Goal: Task Accomplishment & Management: Manage account settings

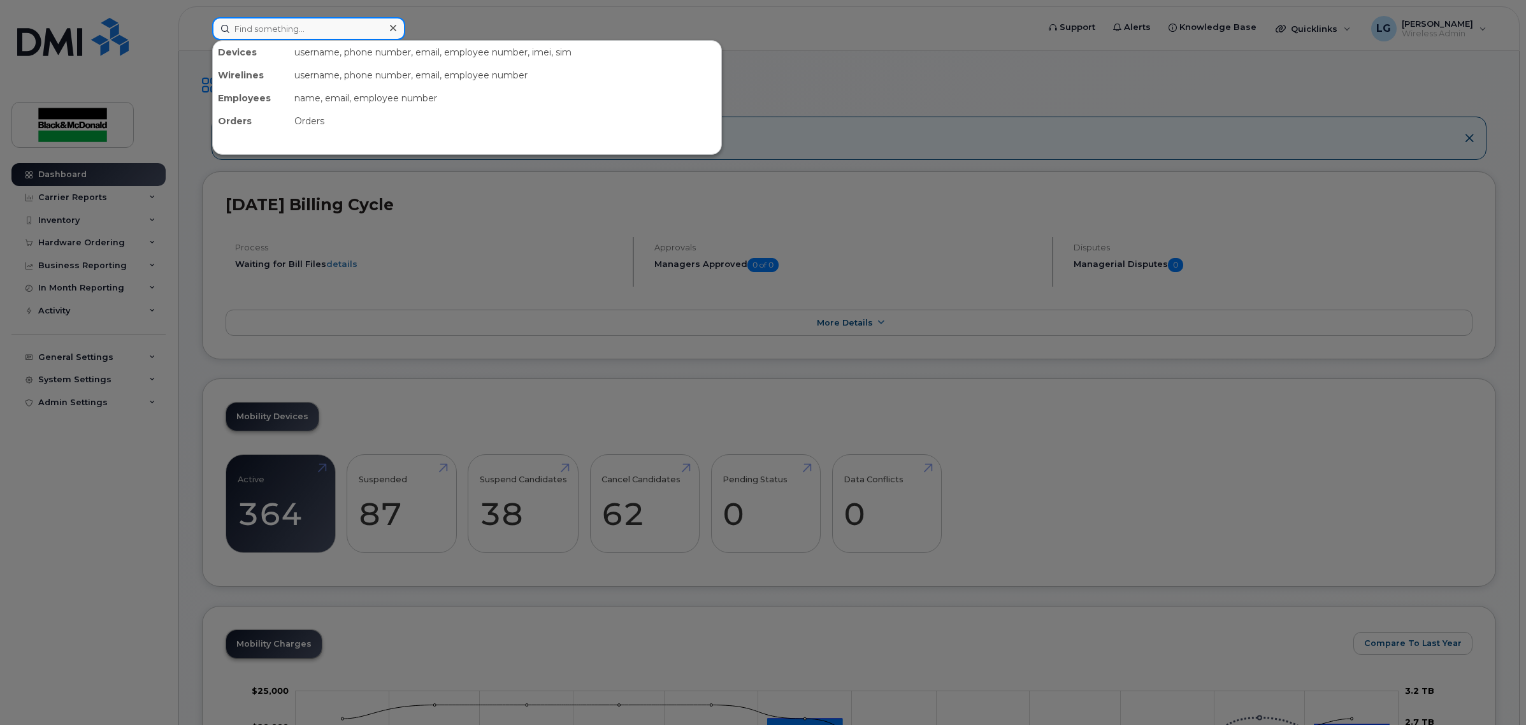
click at [355, 29] on input at bounding box center [308, 28] width 193 height 23
paste input "[PERSON_NAME]"
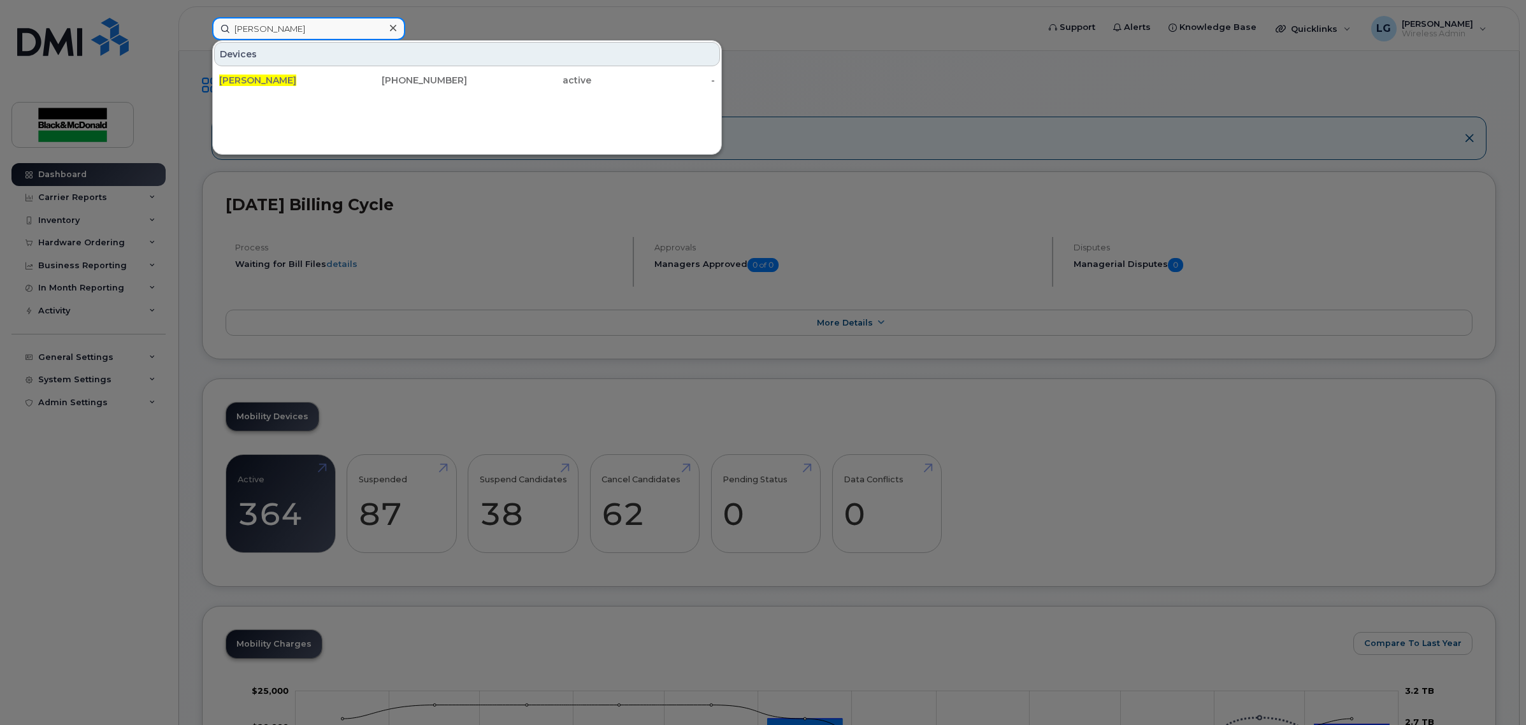
type input "[PERSON_NAME]"
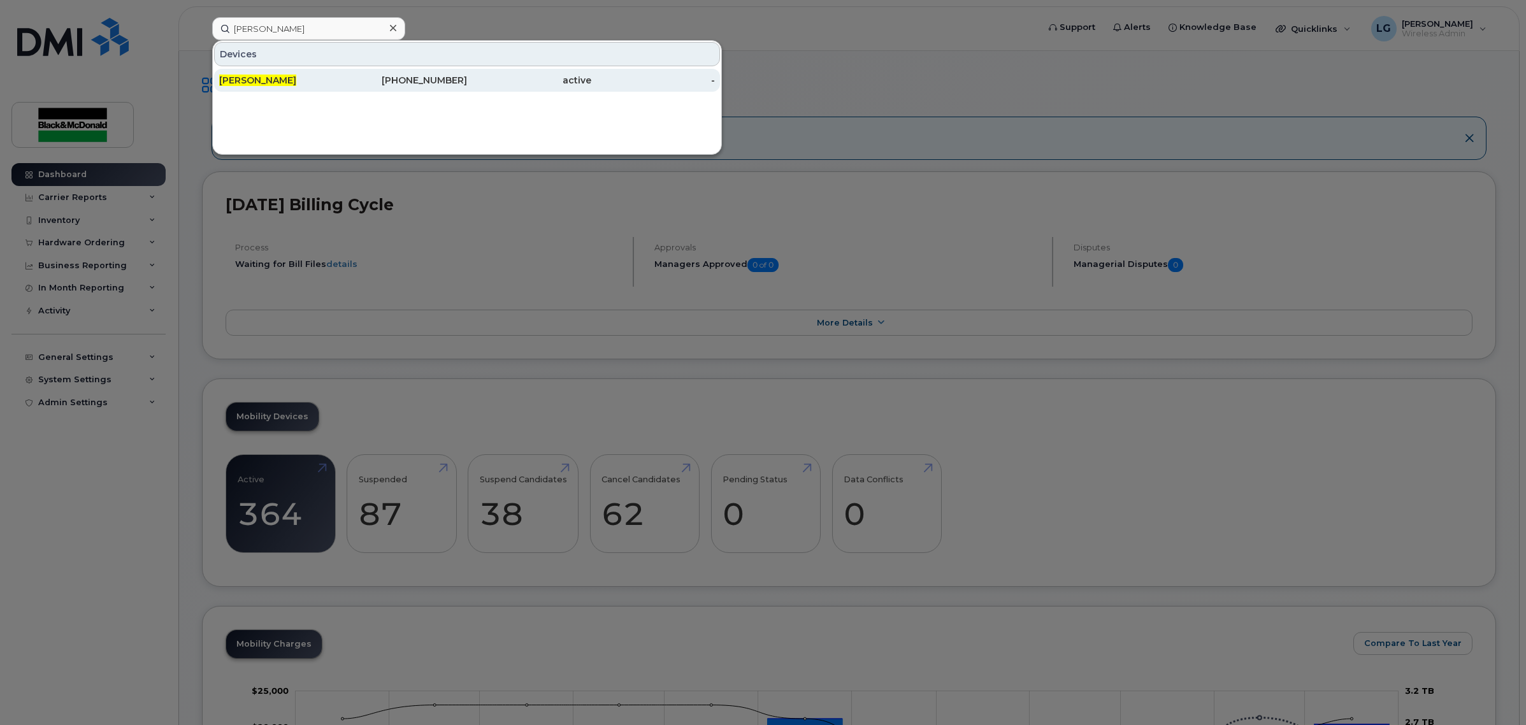
click at [450, 75] on div "343-542-0738" at bounding box center [405, 80] width 124 height 13
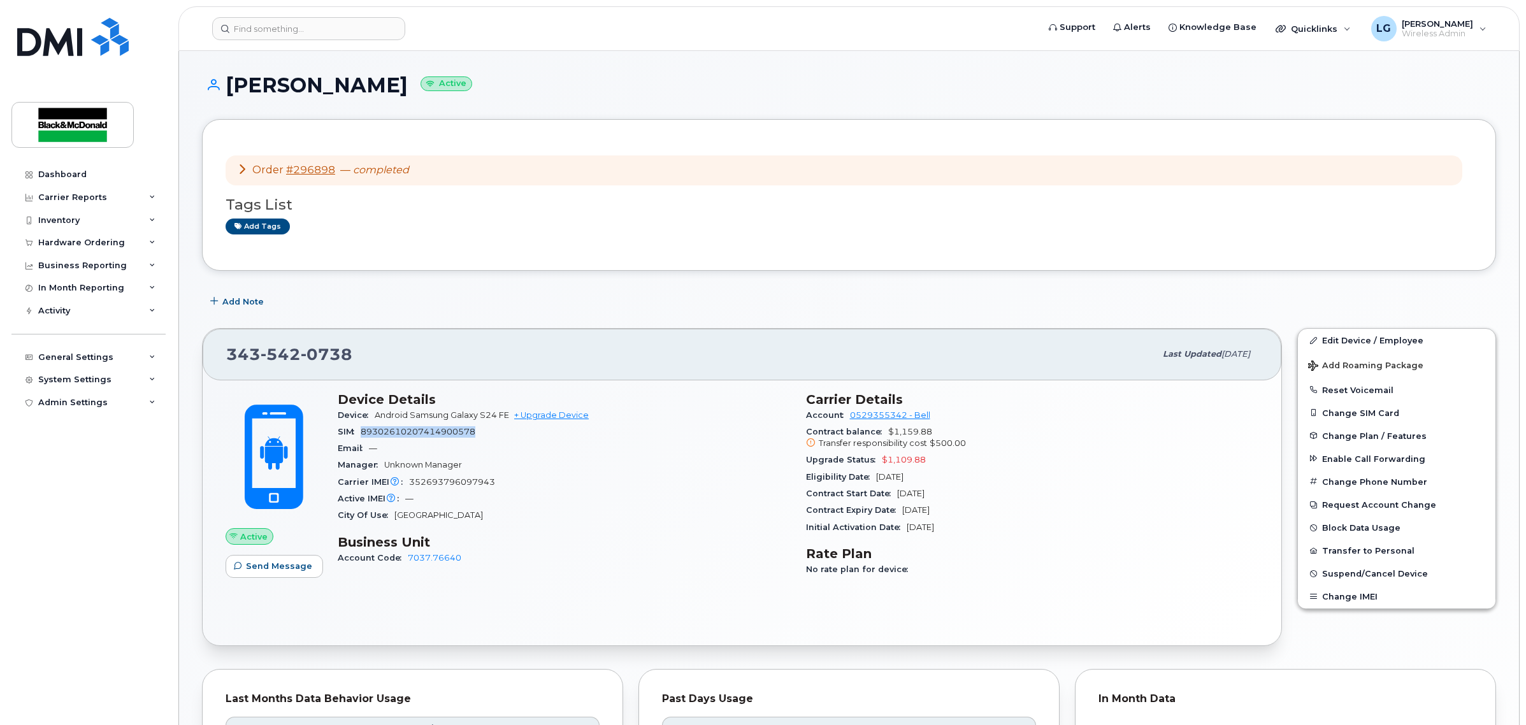
drag, startPoint x: 460, startPoint y: 437, endPoint x: 363, endPoint y: 434, distance: 96.9
click at [363, 434] on div "SIM [TECHNICAL_ID]" at bounding box center [564, 432] width 453 height 17
drag, startPoint x: 355, startPoint y: 370, endPoint x: 210, endPoint y: 364, distance: 144.8
click at [210, 364] on div "[PHONE_NUMBER] Last updated [DATE]" at bounding box center [742, 354] width 1079 height 51
copy span "[PHONE_NUMBER]"
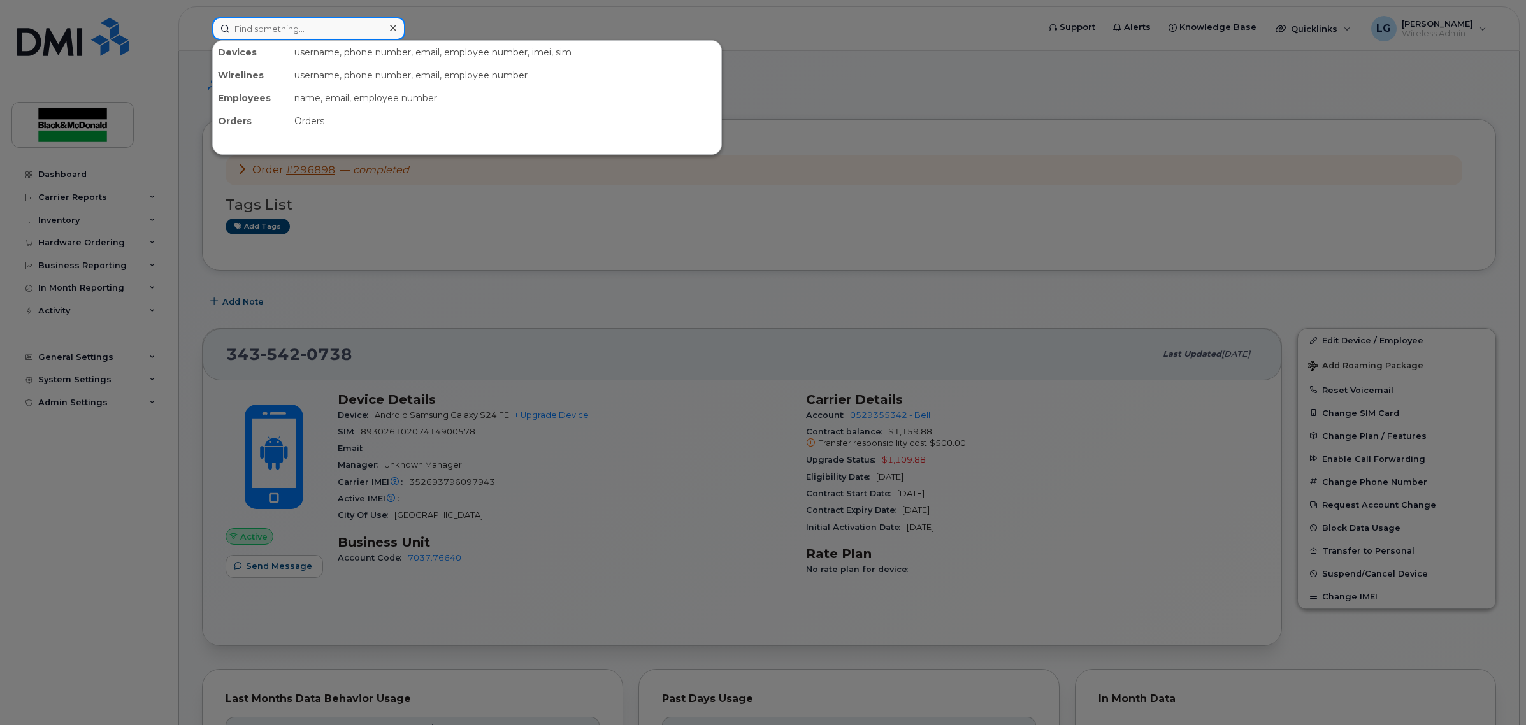
click at [303, 29] on input at bounding box center [308, 28] width 193 height 23
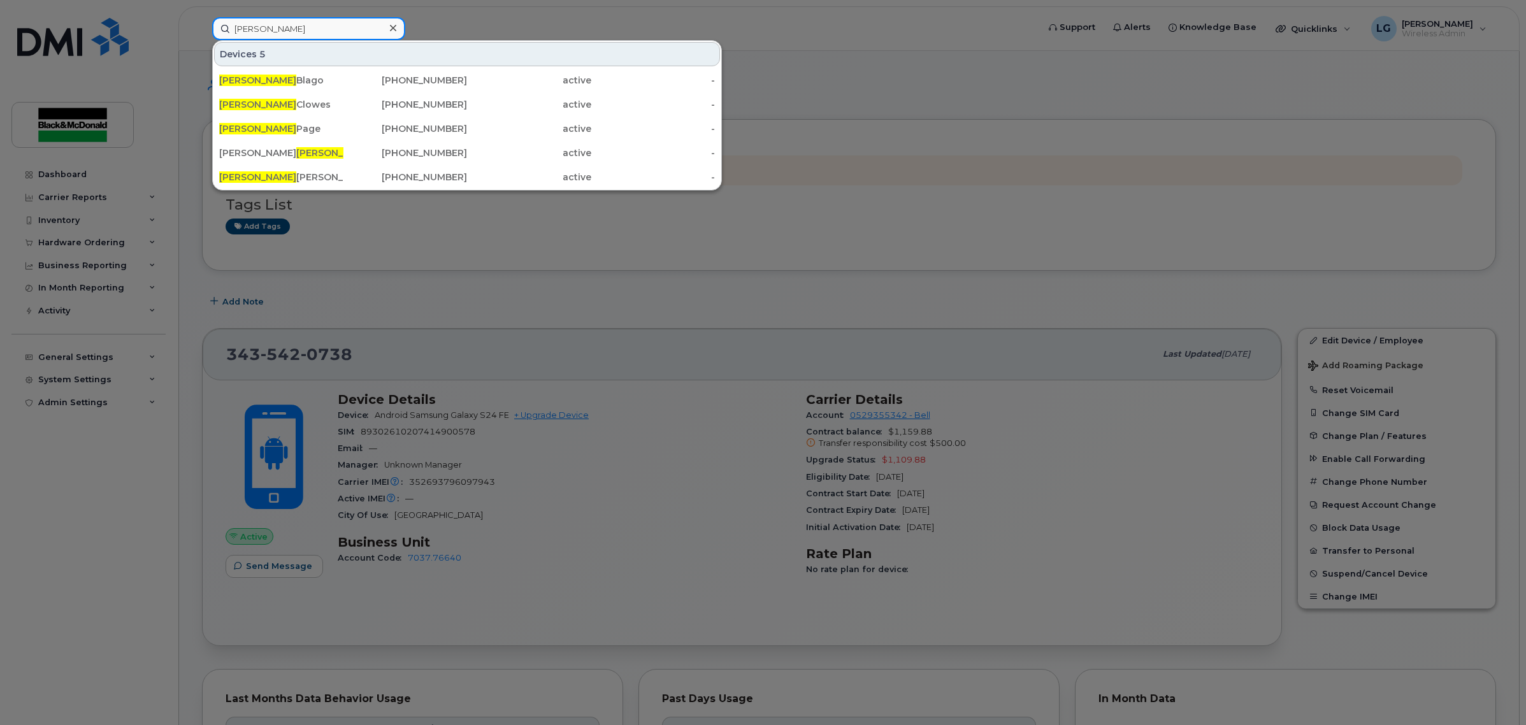
type input "richard"
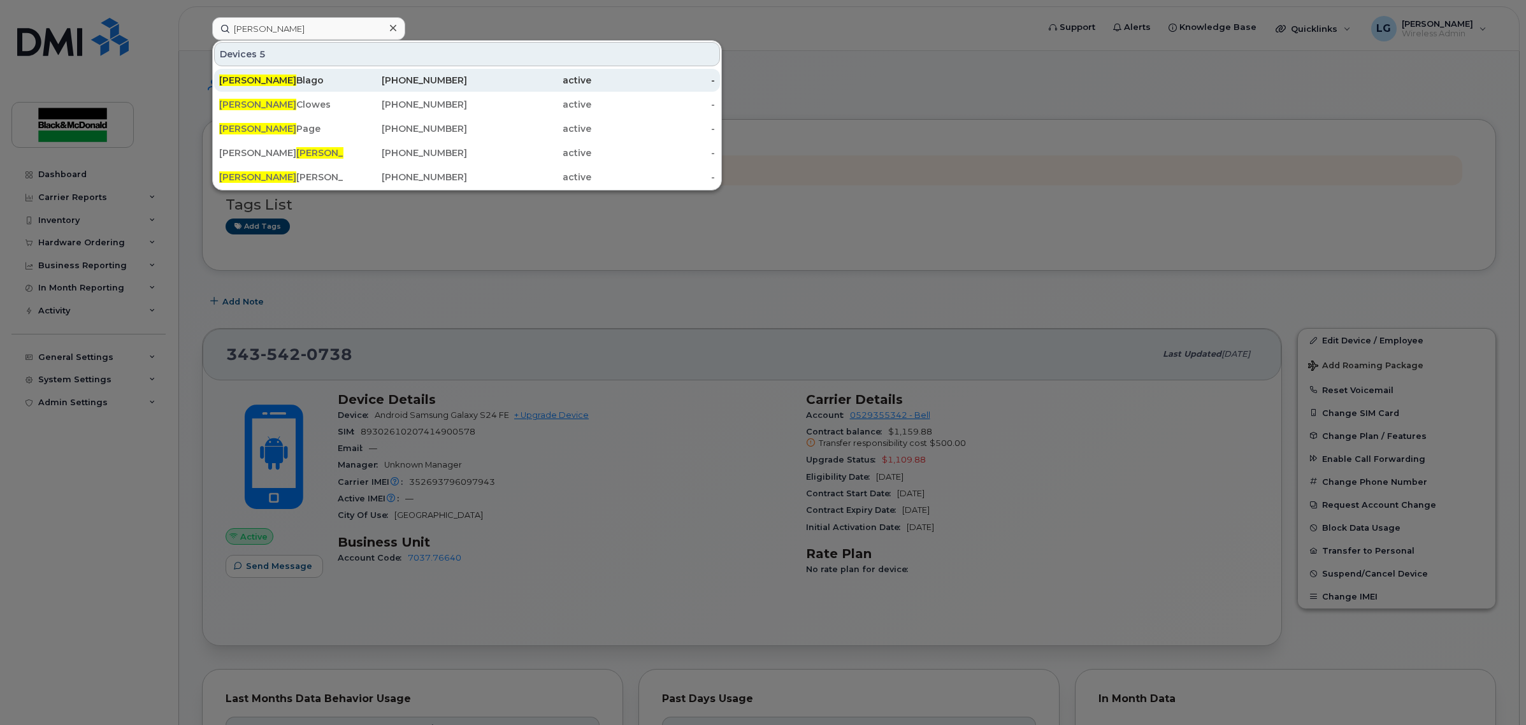
click at [296, 75] on div "Richard Blago" at bounding box center [281, 80] width 124 height 13
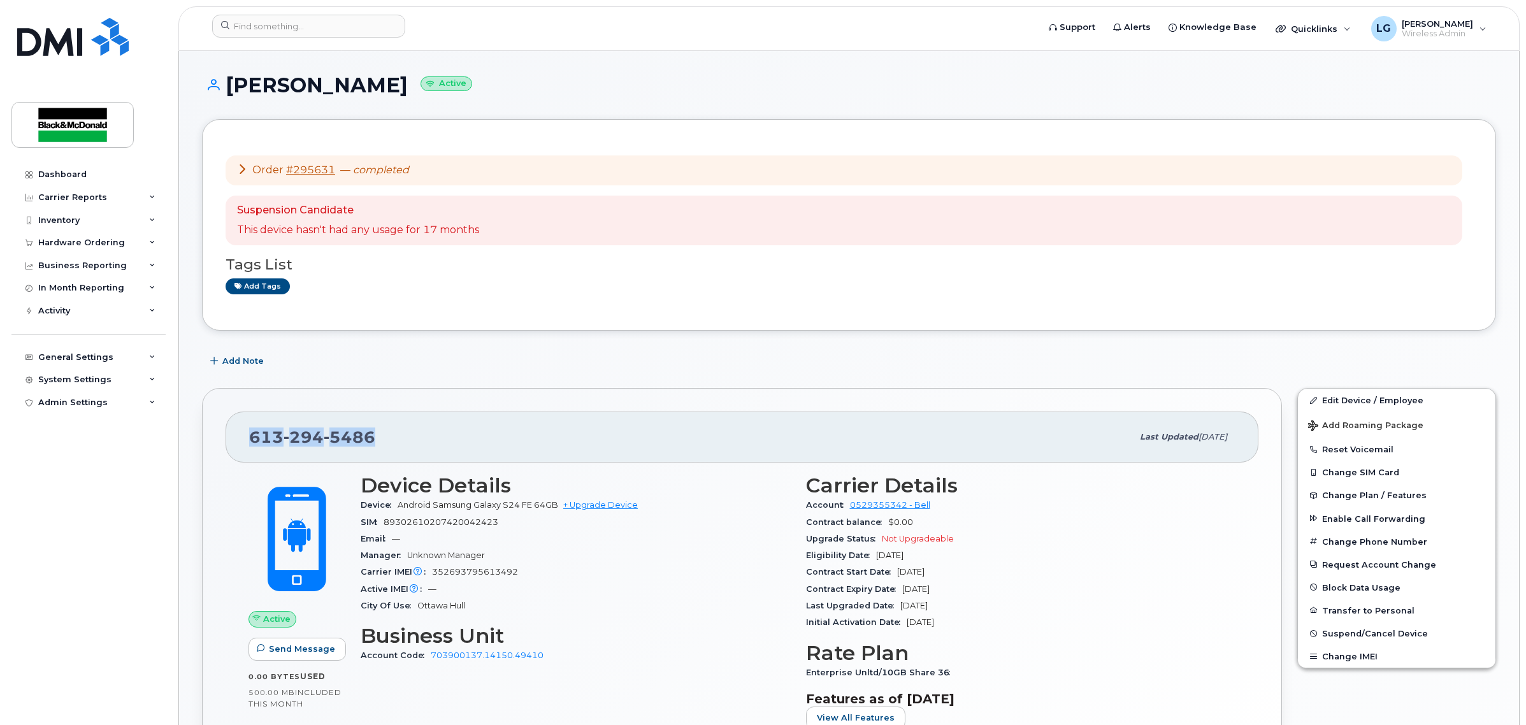
drag, startPoint x: 363, startPoint y: 435, endPoint x: 218, endPoint y: 431, distance: 145.3
click at [222, 434] on div "613 294 5486 Last updated Aug 06, 2025 Active Send Message 0.00 Bytes  used 500…" at bounding box center [742, 604] width 1080 height 433
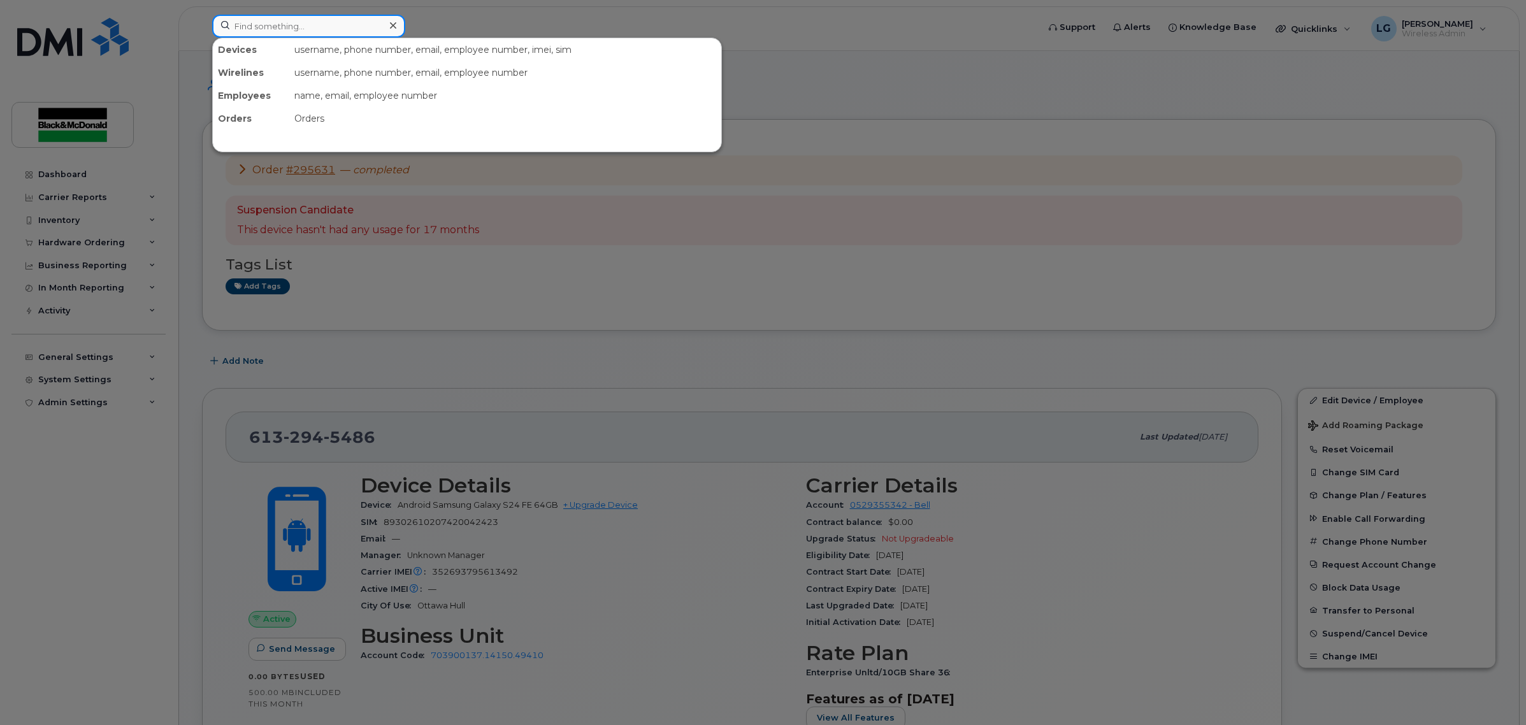
click at [313, 37] on div "Devices username, phone number, email, employee number, imei, sim Wirelines use…" at bounding box center [620, 26] width 817 height 23
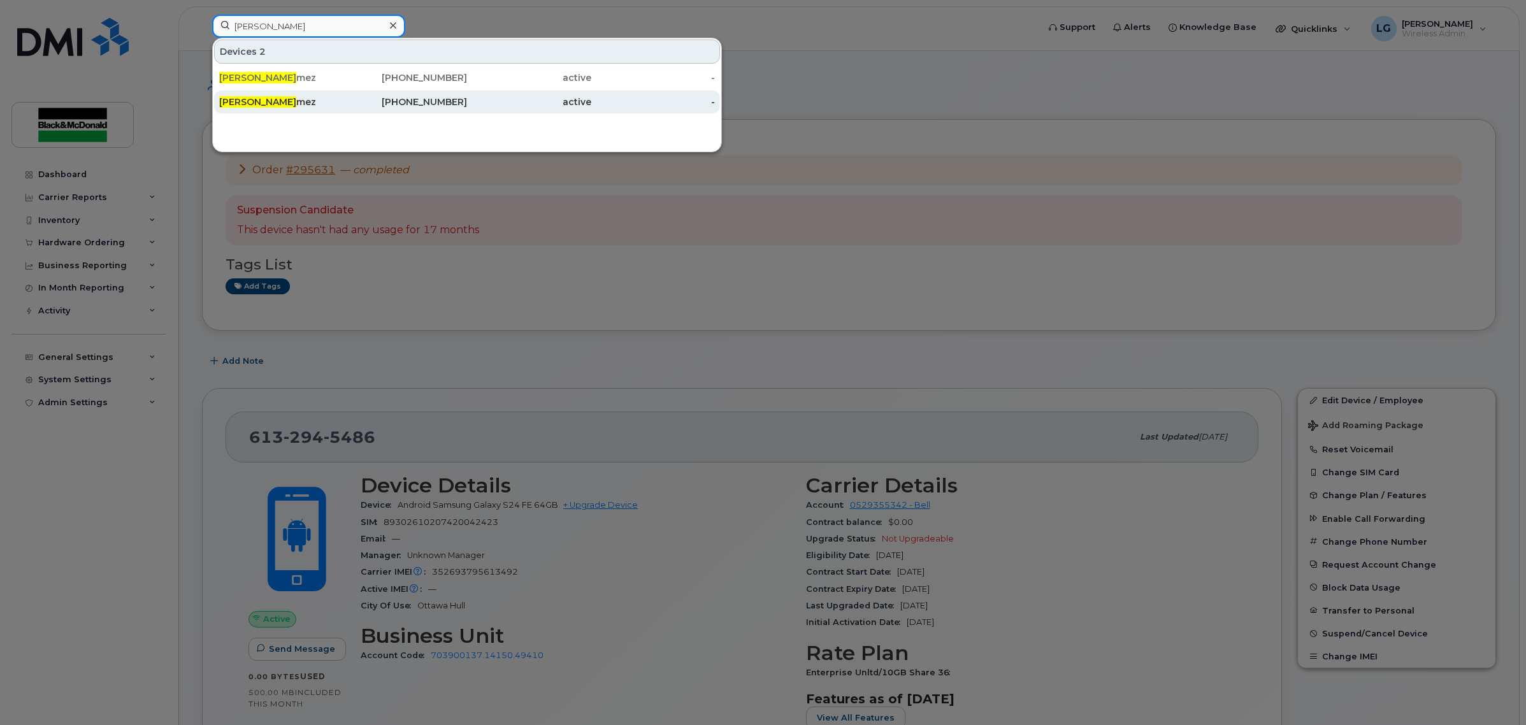
type input "luisa go"
click at [510, 106] on div "active" at bounding box center [529, 102] width 124 height 13
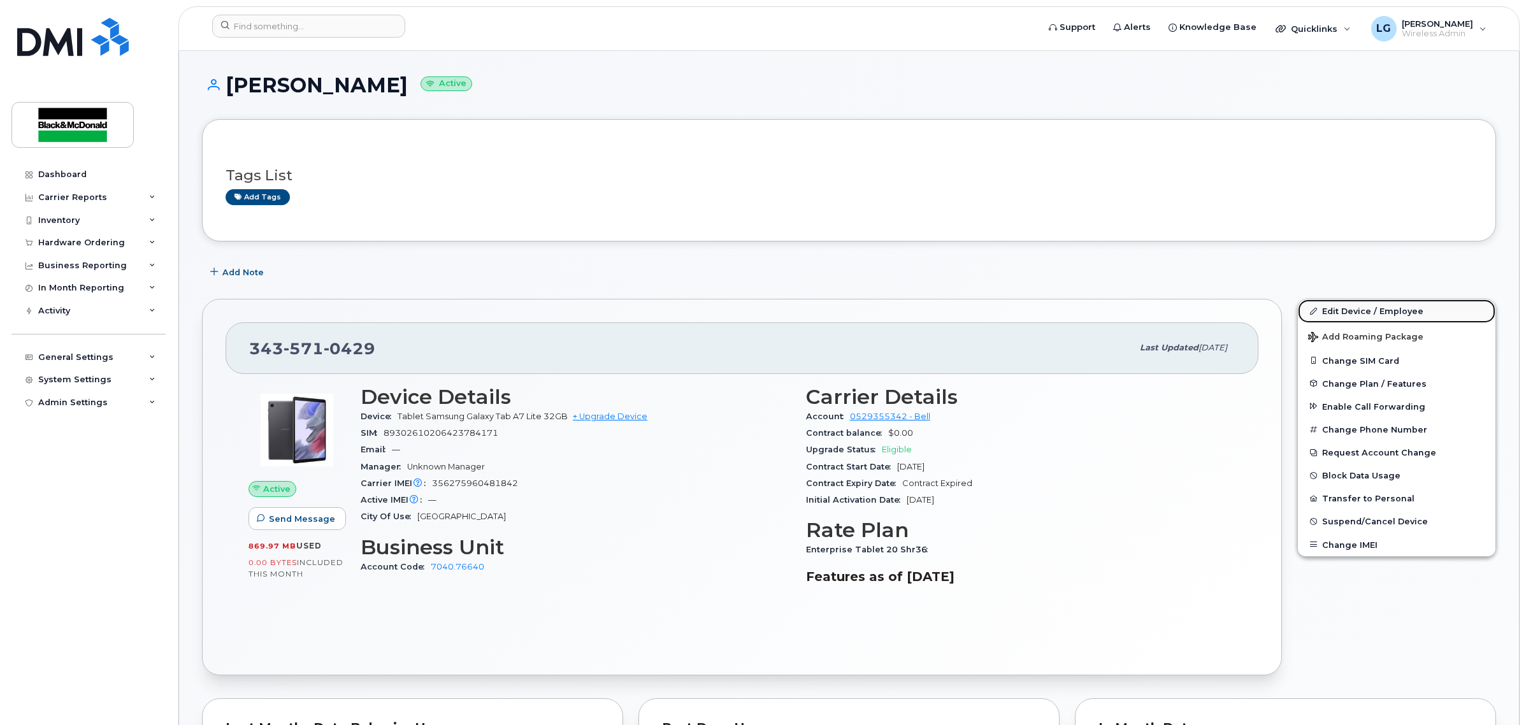
click at [1377, 306] on link "Edit Device / Employee" at bounding box center [1396, 310] width 197 height 23
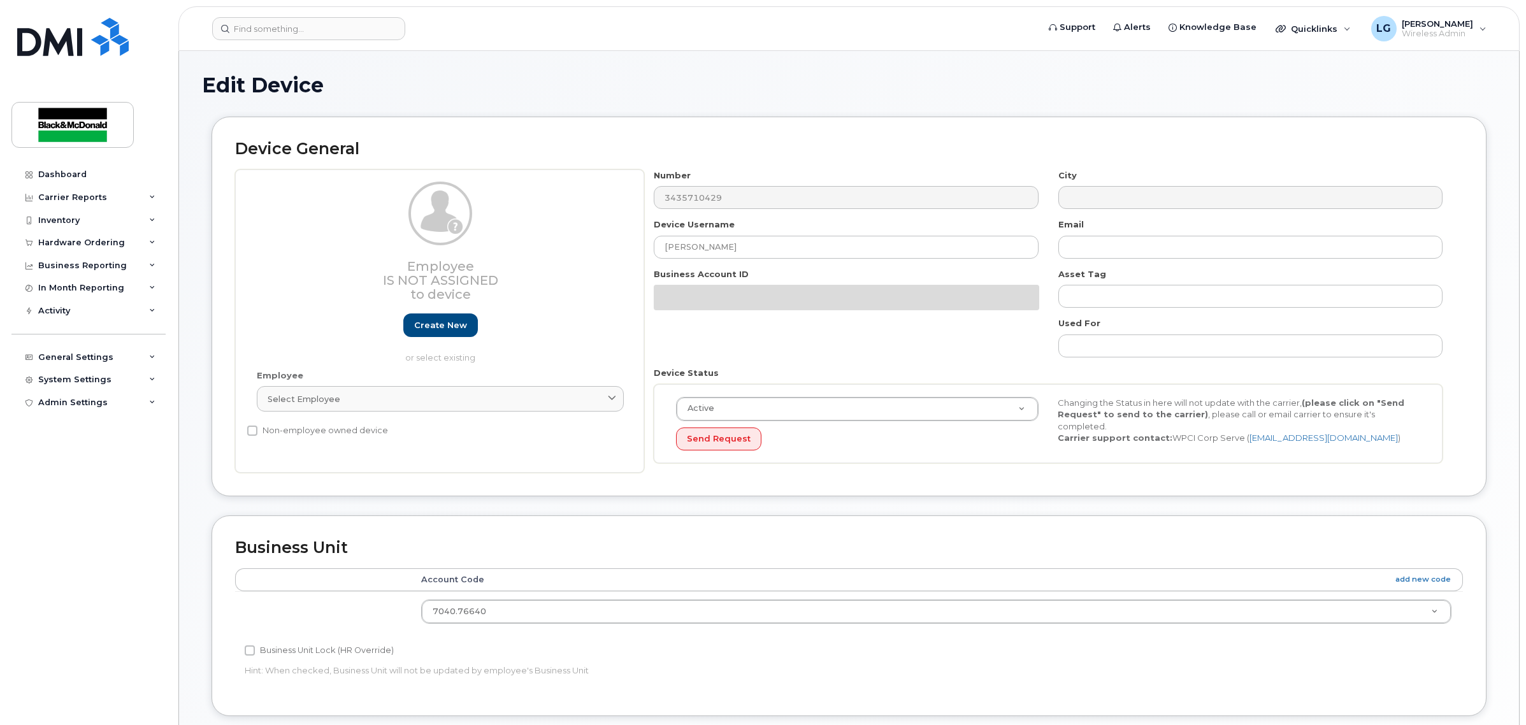
select select "10731671"
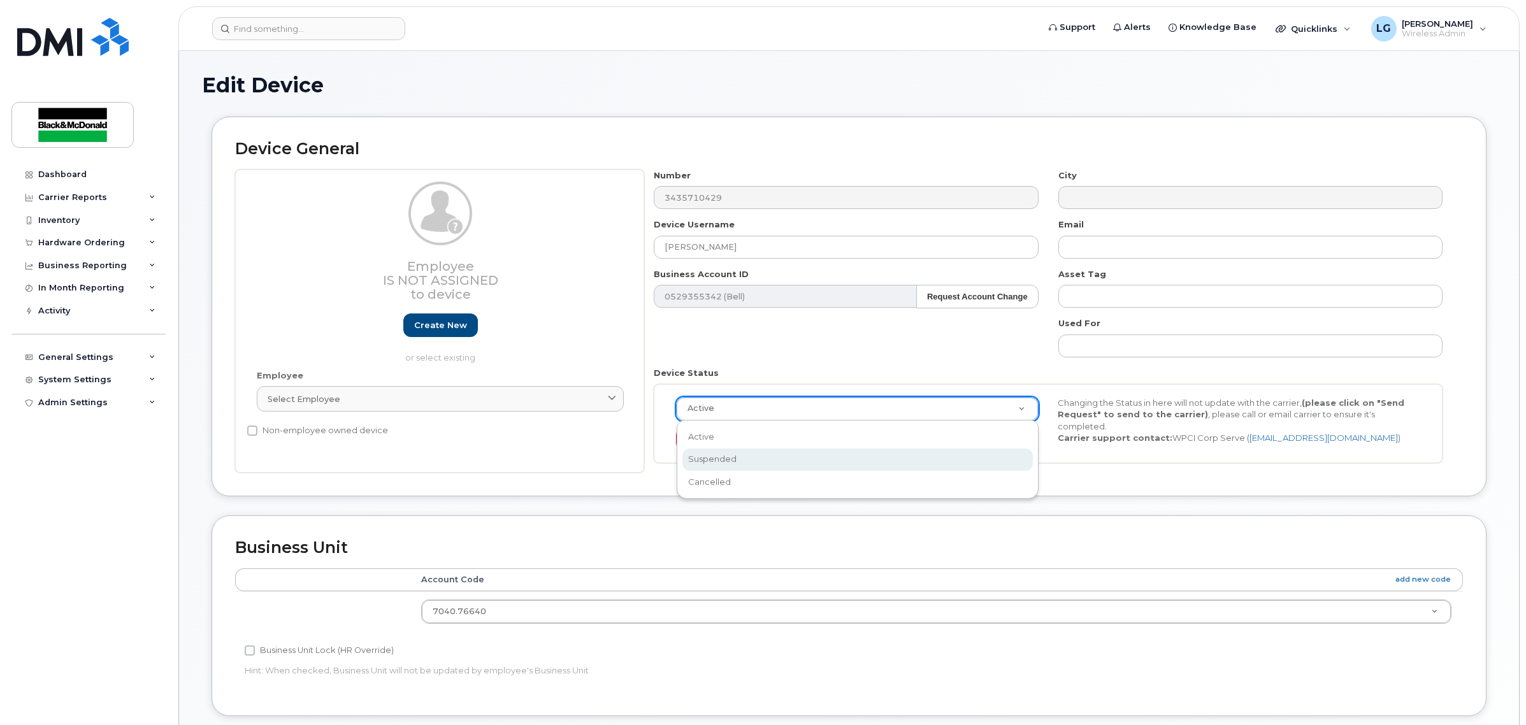
select select "suspended"
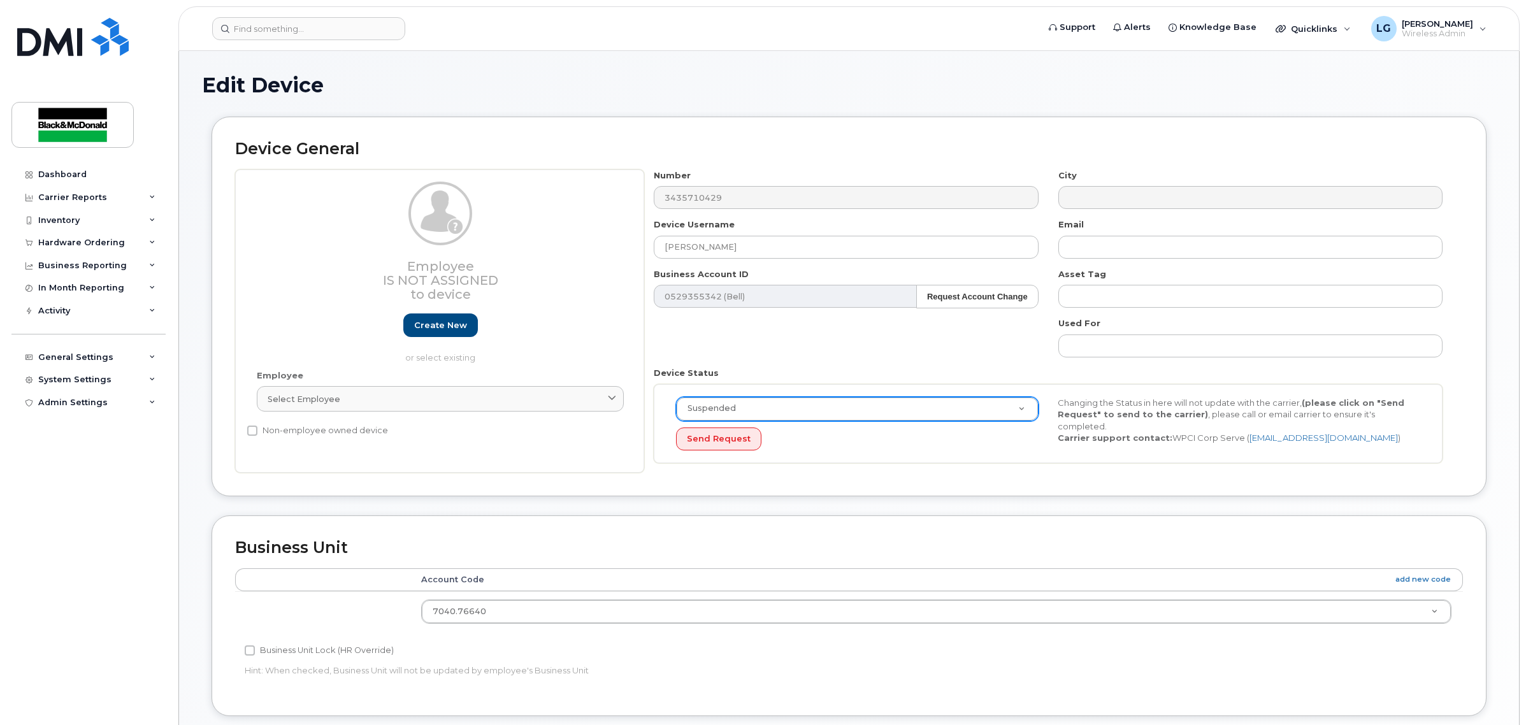
drag, startPoint x: 861, startPoint y: 510, endPoint x: 877, endPoint y: 507, distance: 16.1
click at [862, 510] on div "Device General Employee Is not assigned to device Create new or select existing…" at bounding box center [849, 316] width 1294 height 399
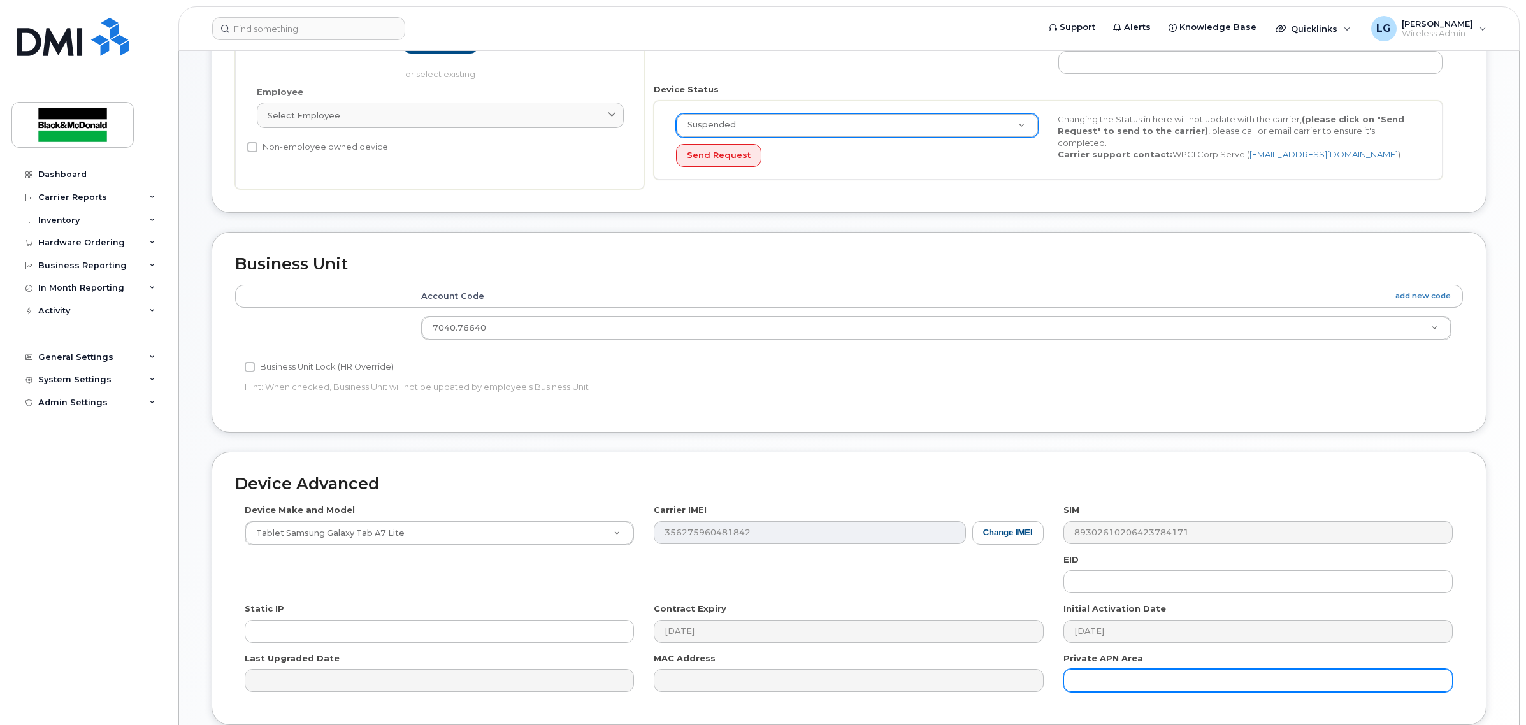
scroll to position [392, 0]
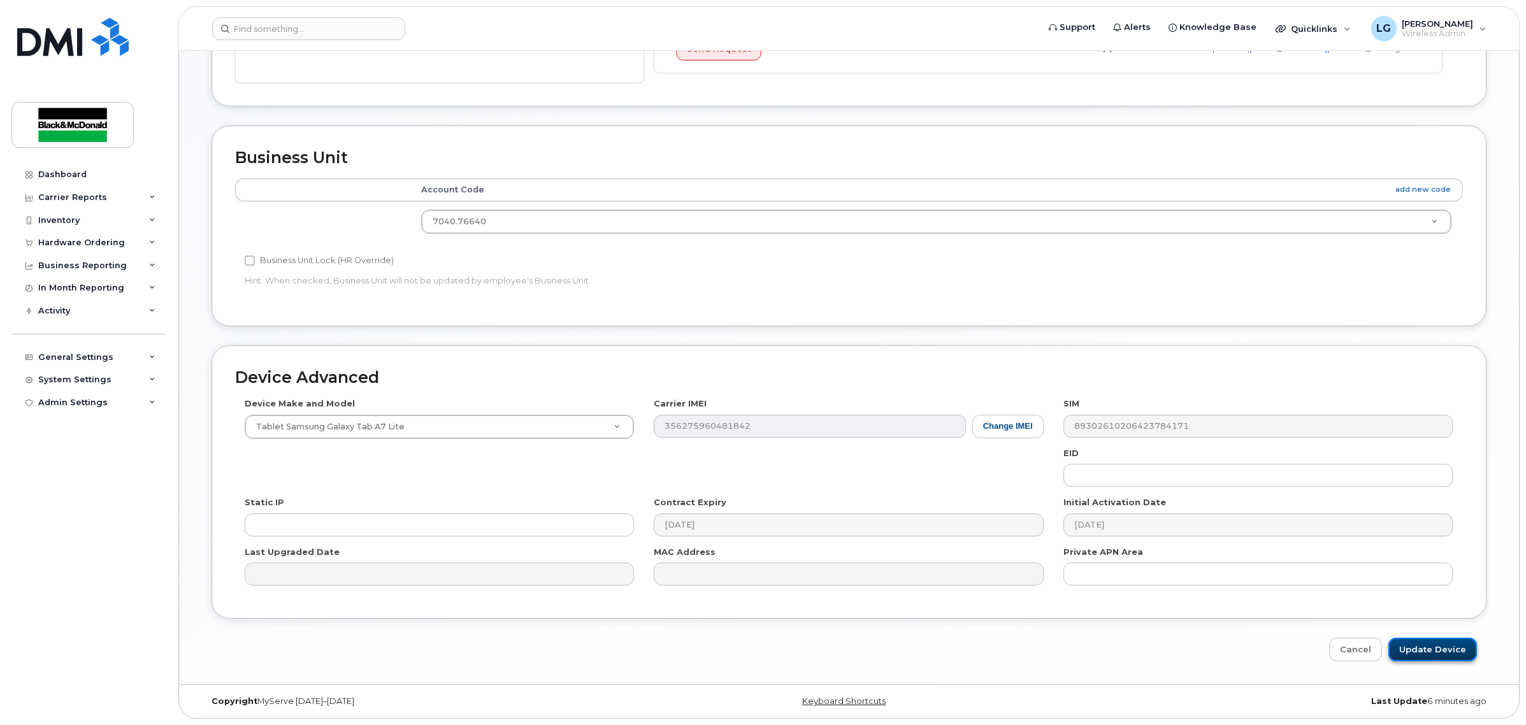
click at [1439, 658] on input "Update Device" at bounding box center [1432, 650] width 89 height 24
type input "Saving..."
